Goal: Information Seeking & Learning: Learn about a topic

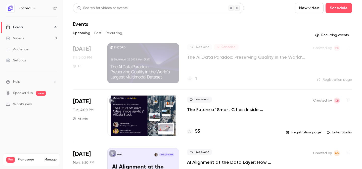
click at [99, 33] on button "Past" at bounding box center [97, 33] width 7 height 8
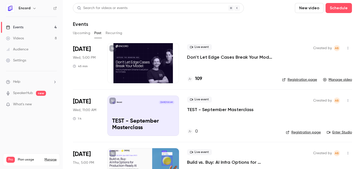
click at [204, 58] on p "Don’t Let Edge Cases Break Your Model: How to Implement Smarter Evaluation for …" at bounding box center [230, 57] width 87 height 6
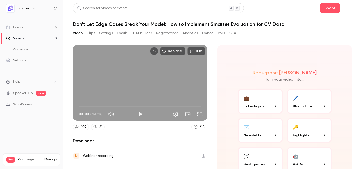
click at [116, 29] on div "Video Clips Settings Emails UTM builder Registrations Analytics Embed Polls CTA" at bounding box center [154, 33] width 163 height 8
click at [121, 32] on button "Emails" at bounding box center [122, 33] width 11 height 8
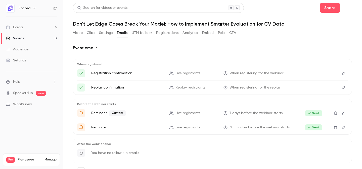
scroll to position [21, 0]
